Goal: Task Accomplishment & Management: Use online tool/utility

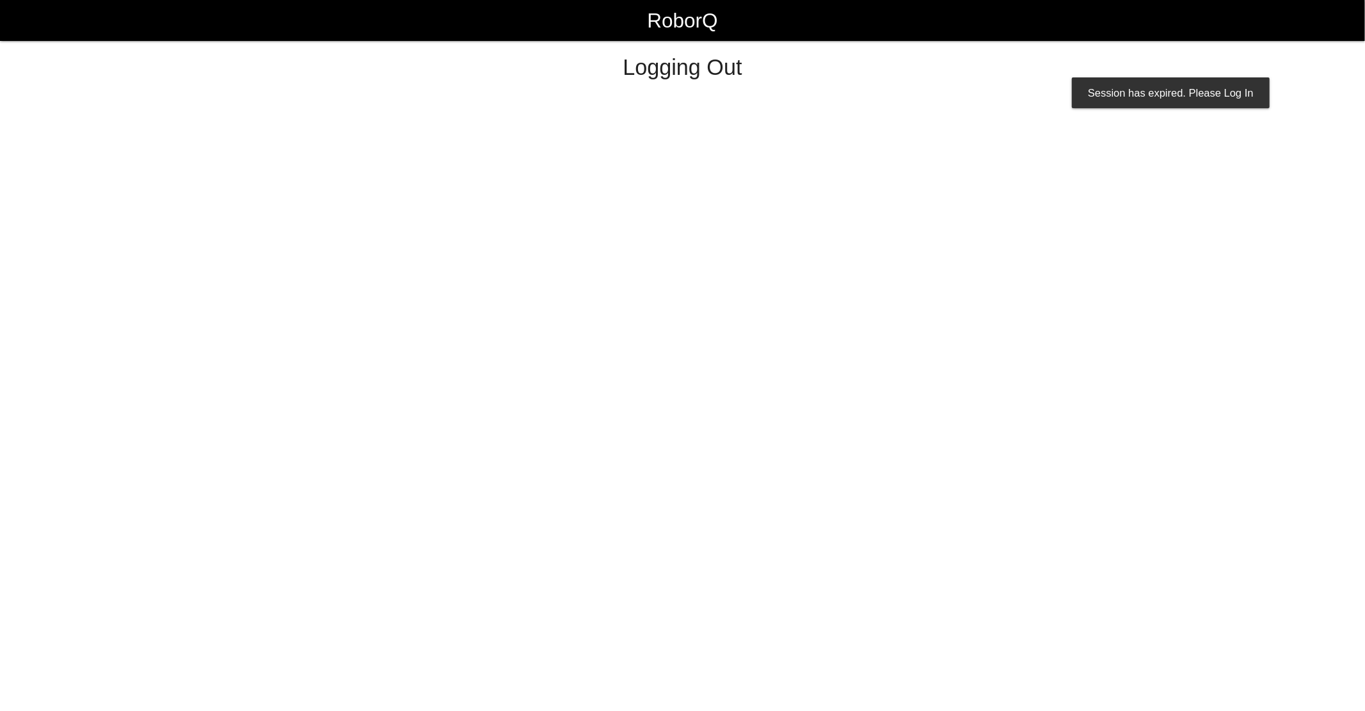
select select "Worker"
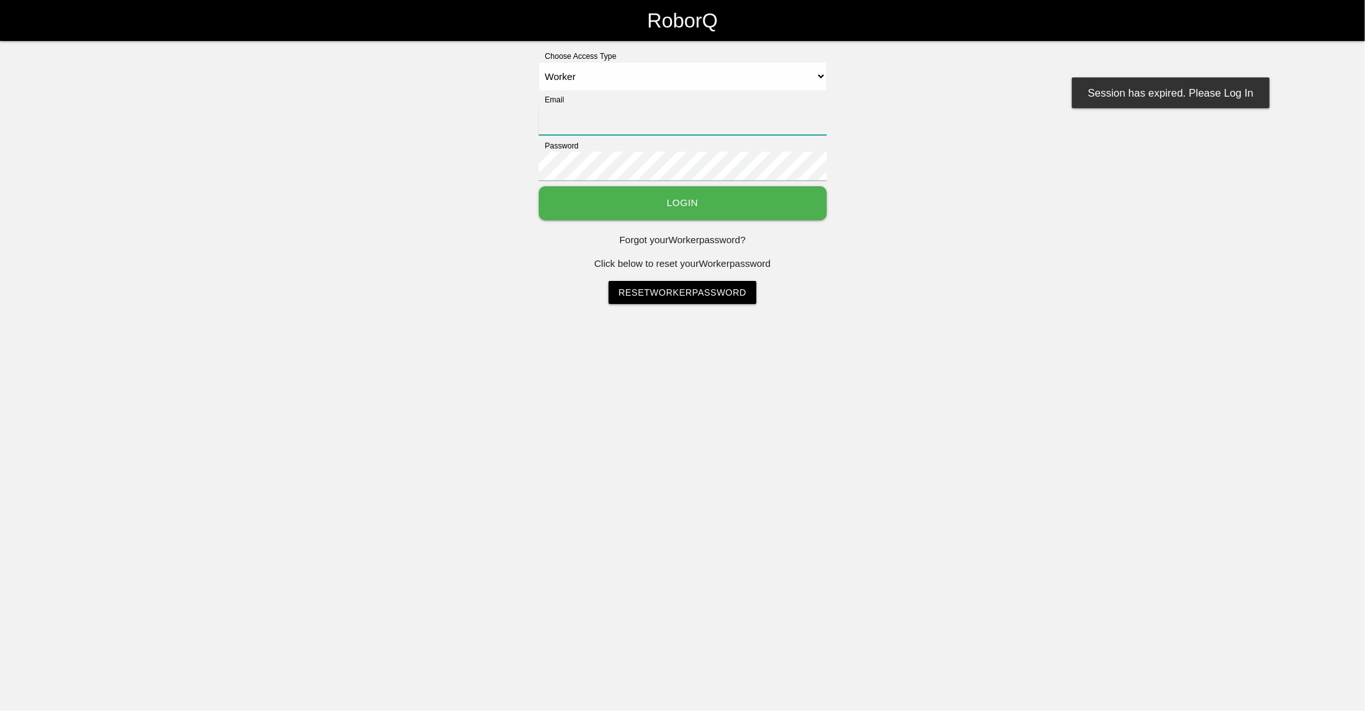
type input "[EMAIL_ADDRESS][DOMAIN_NAME]"
click at [647, 0] on link "RoborQ" at bounding box center [682, 20] width 70 height 41
select select "Worker"
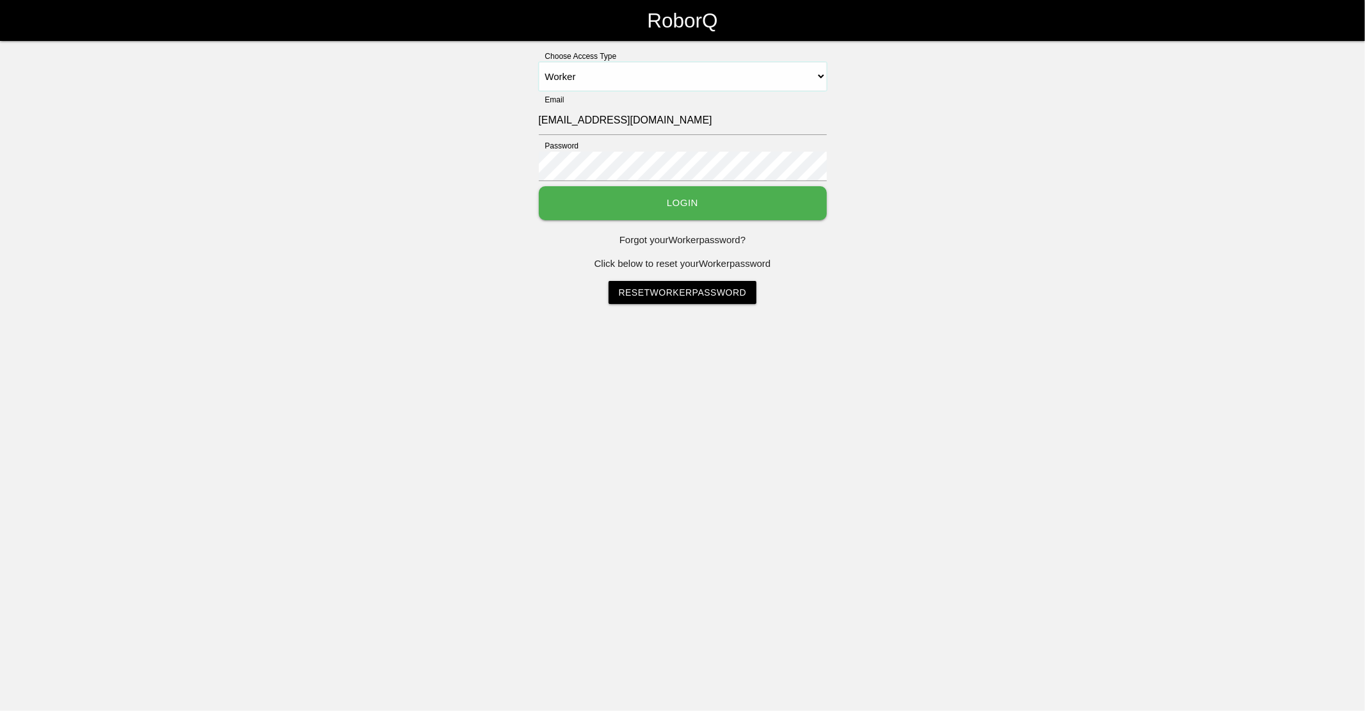
click at [539, 62] on select "Select Access Type Admin Customer Supervisor Worker" at bounding box center [683, 76] width 288 height 29
click at [570, 116] on input "[EMAIL_ADDRESS][DOMAIN_NAME]" at bounding box center [683, 120] width 288 height 29
type input "sfatm2@big3precision.com"
click at [612, 200] on button "Login" at bounding box center [683, 203] width 288 height 34
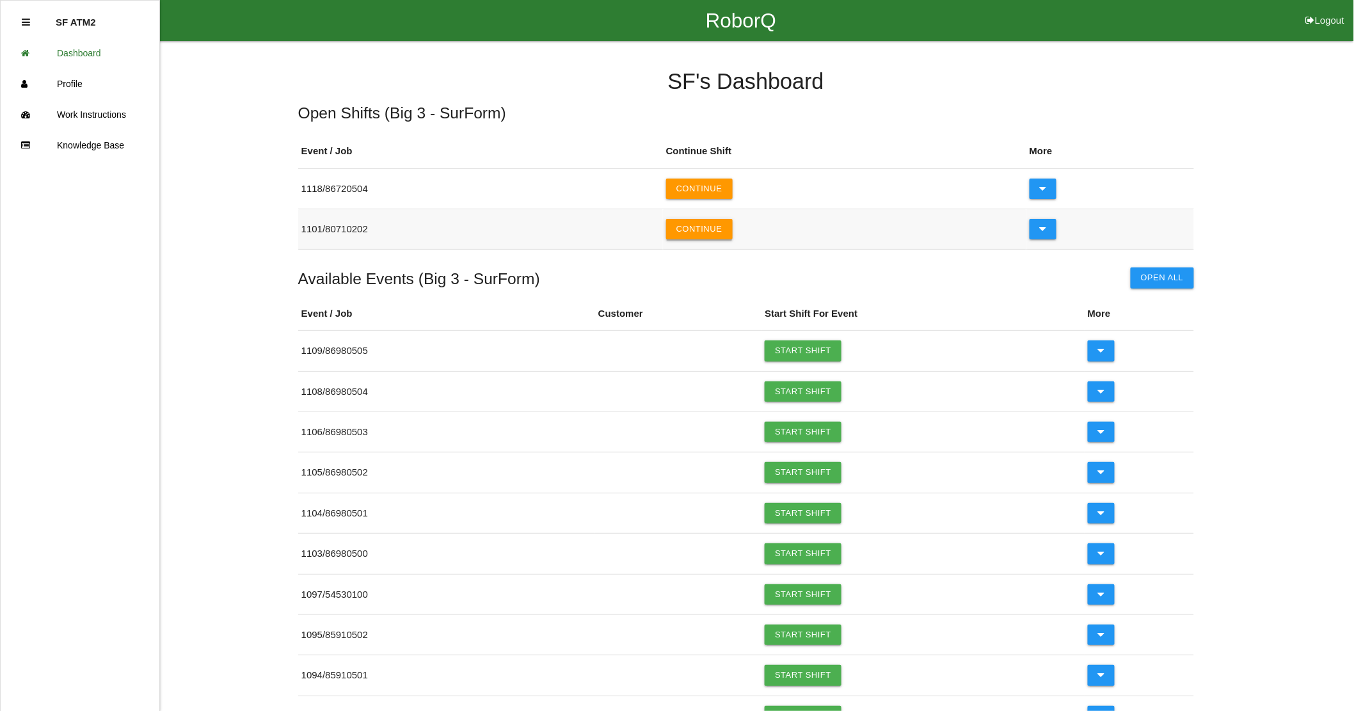
click at [717, 230] on button "Continue" at bounding box center [699, 229] width 67 height 20
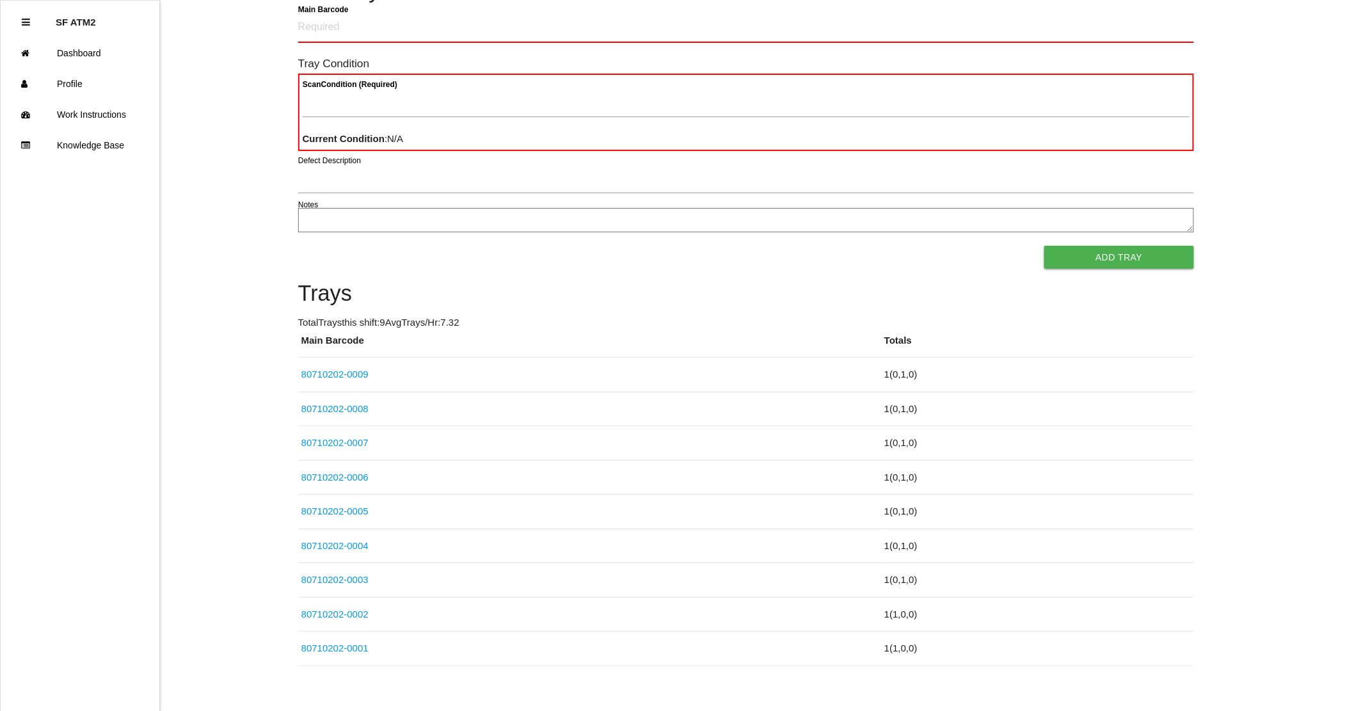
scroll to position [106, 0]
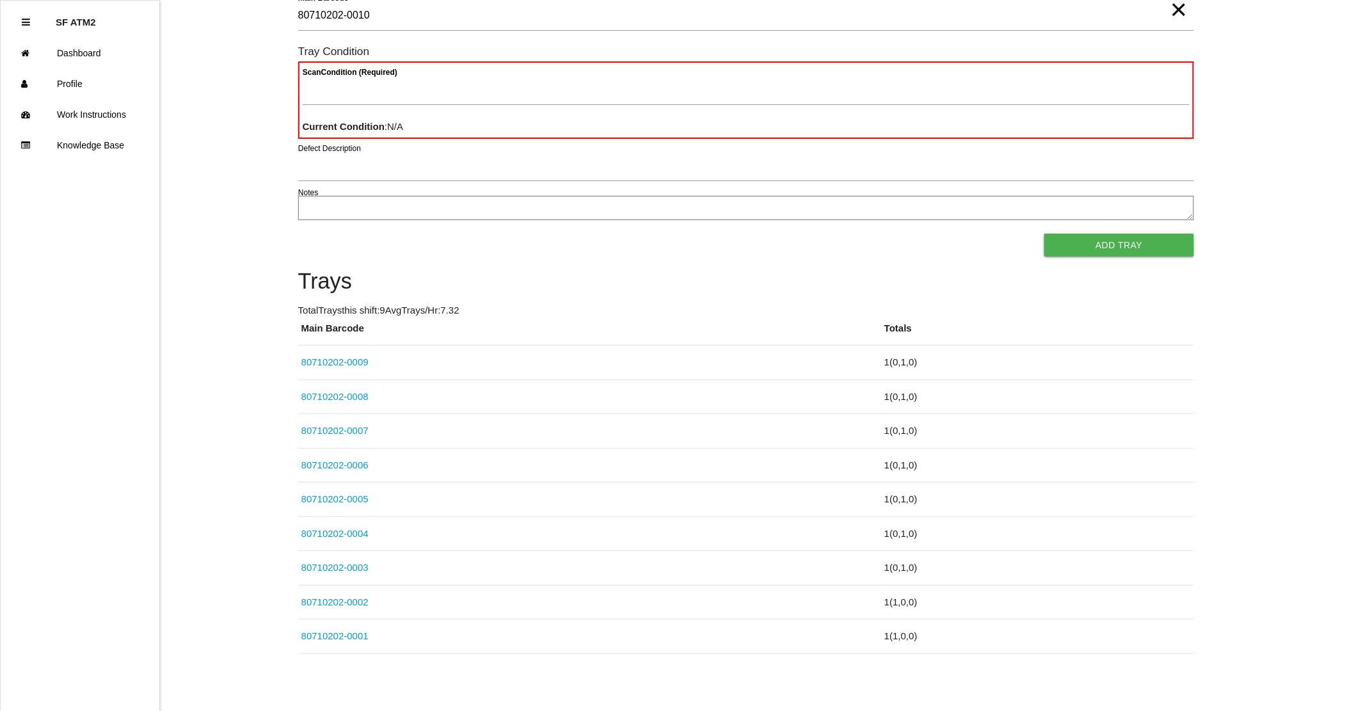
type Barcode "80710202-0010"
type Condition "goo"
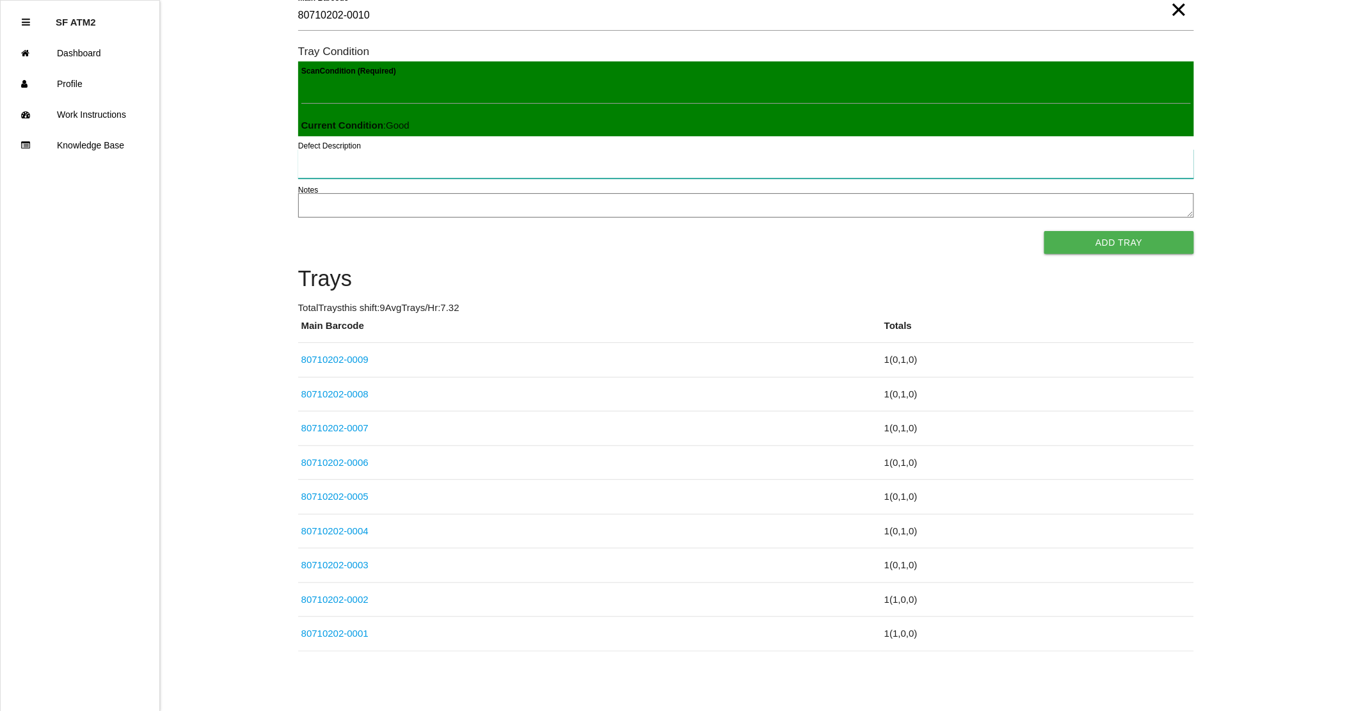
click at [1045, 231] on button "Add Tray" at bounding box center [1119, 242] width 149 height 23
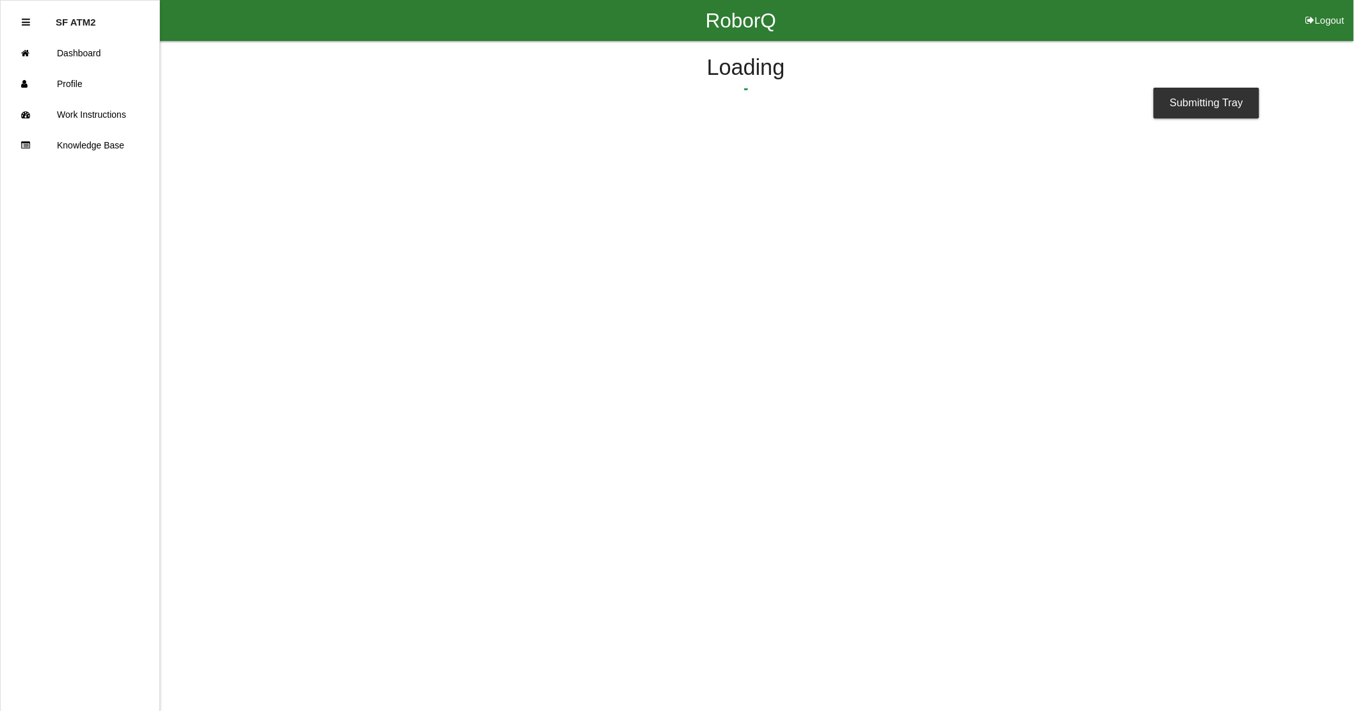
scroll to position [0, 0]
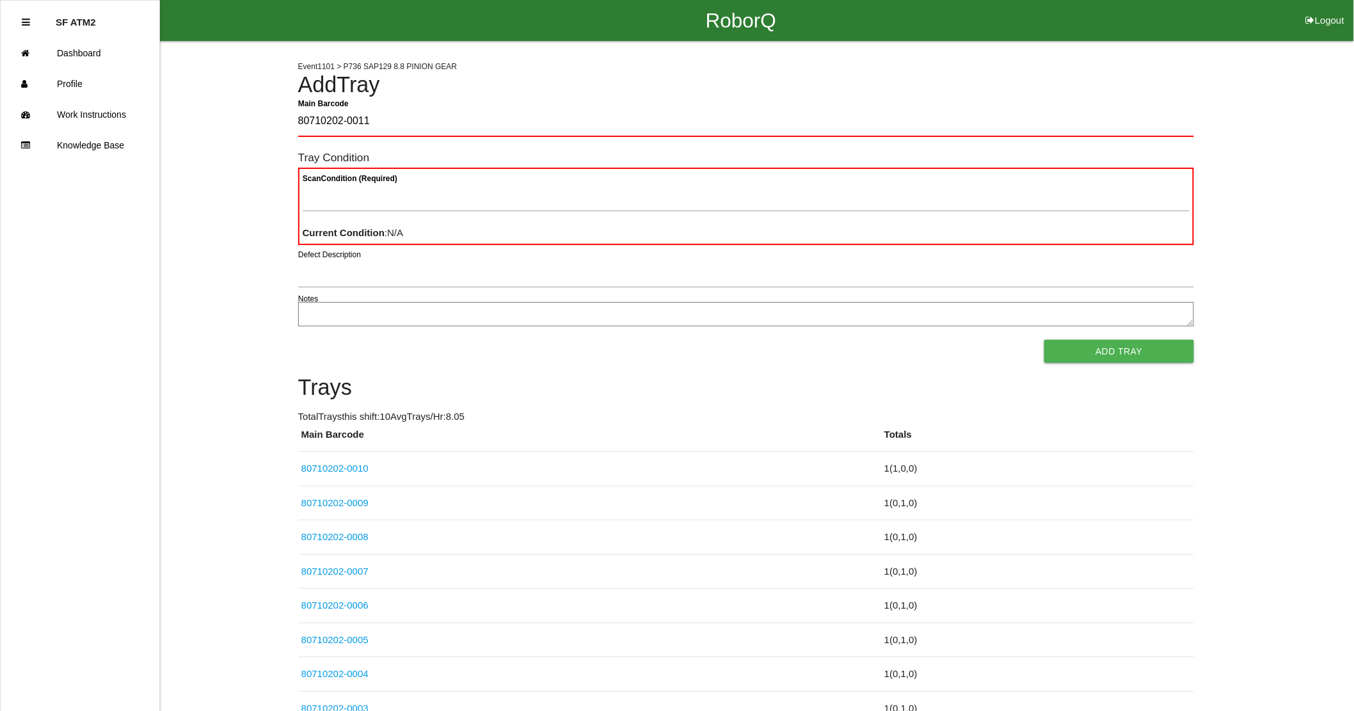
type Barcode "80710202-0011"
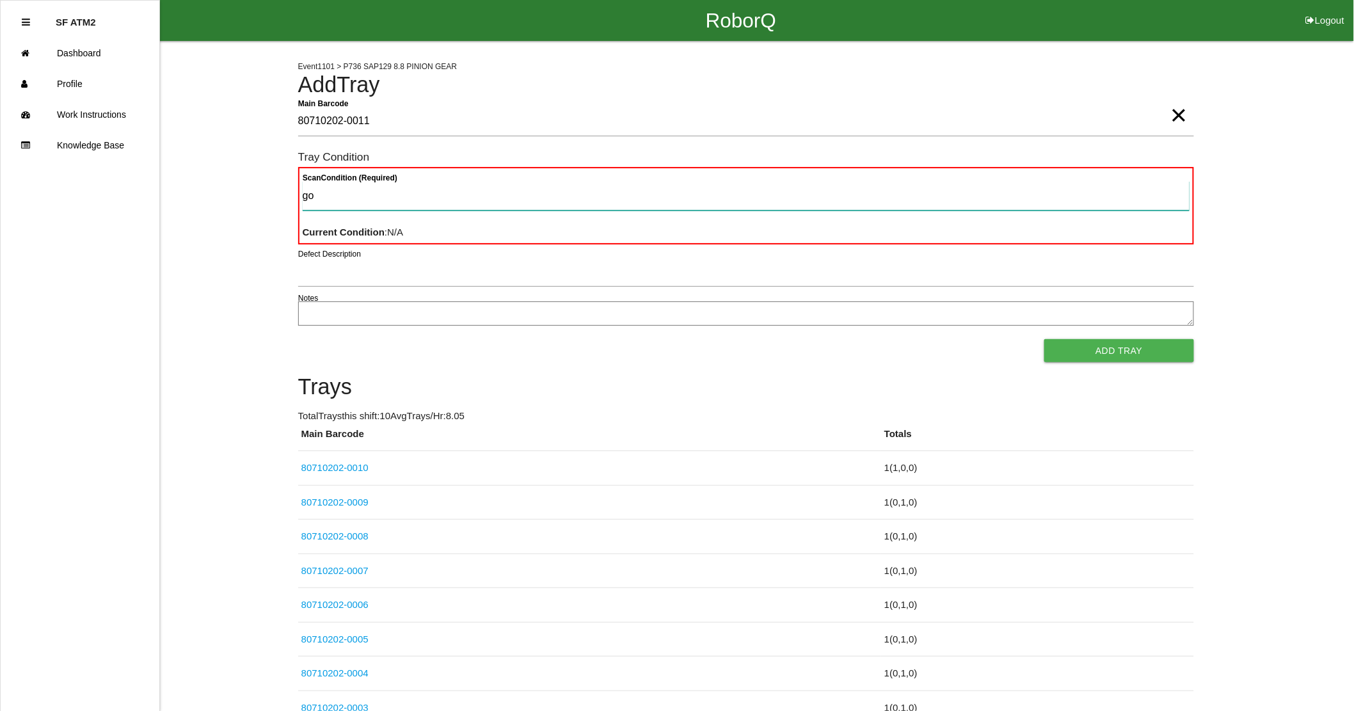
type Condition "goo"
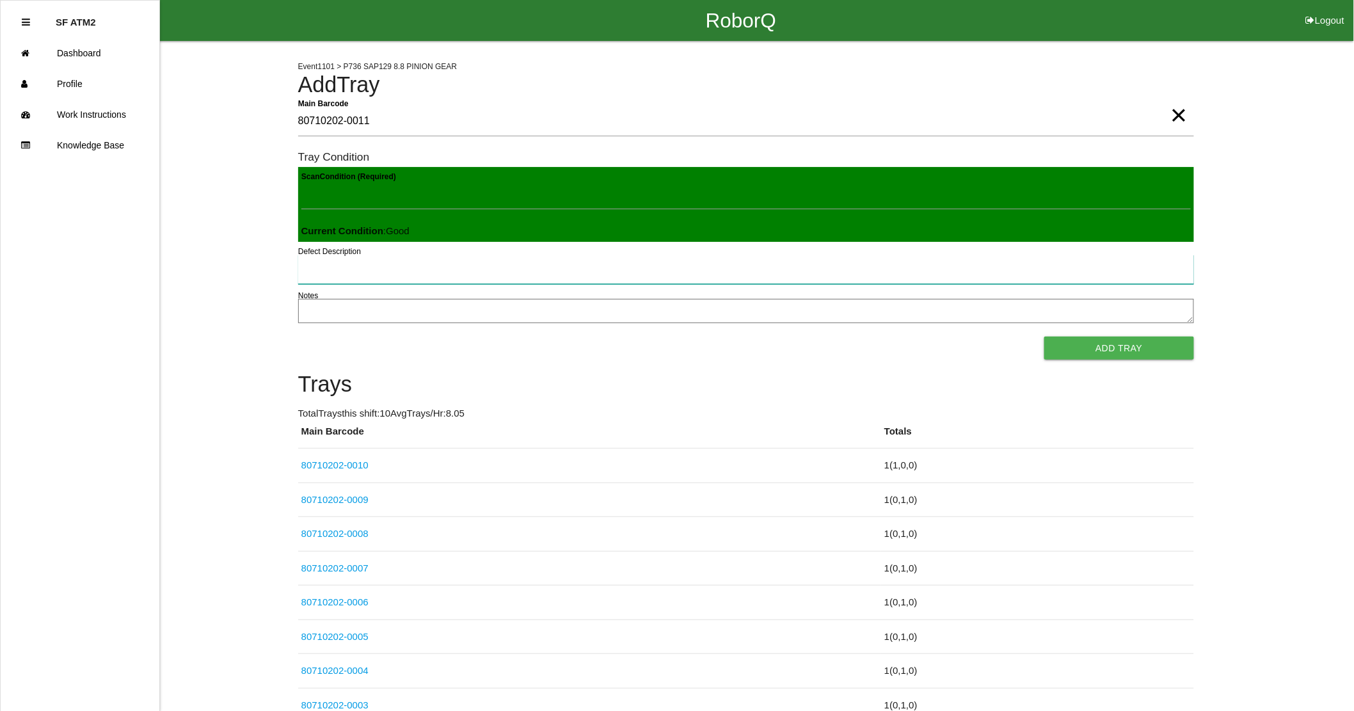
click at [1045, 337] on button "Add Tray" at bounding box center [1119, 348] width 149 height 23
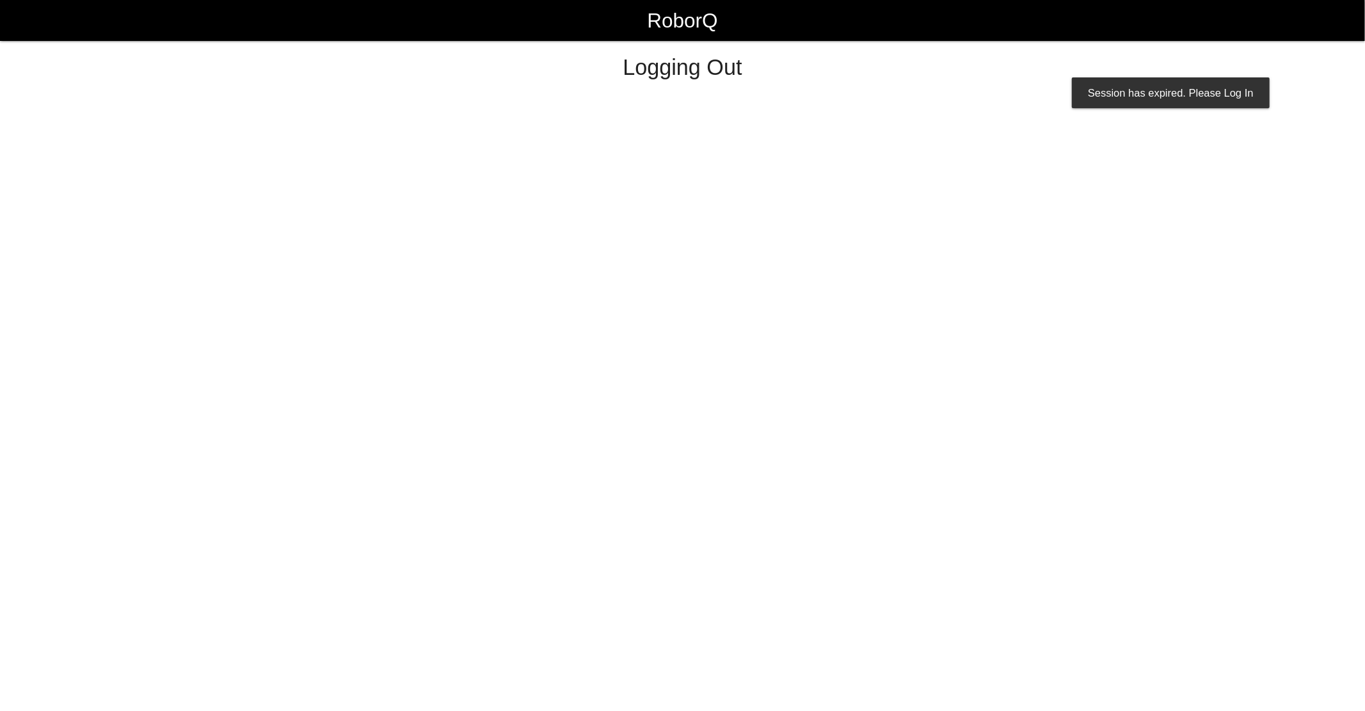
select select "Worker"
